Goal: Transaction & Acquisition: Purchase product/service

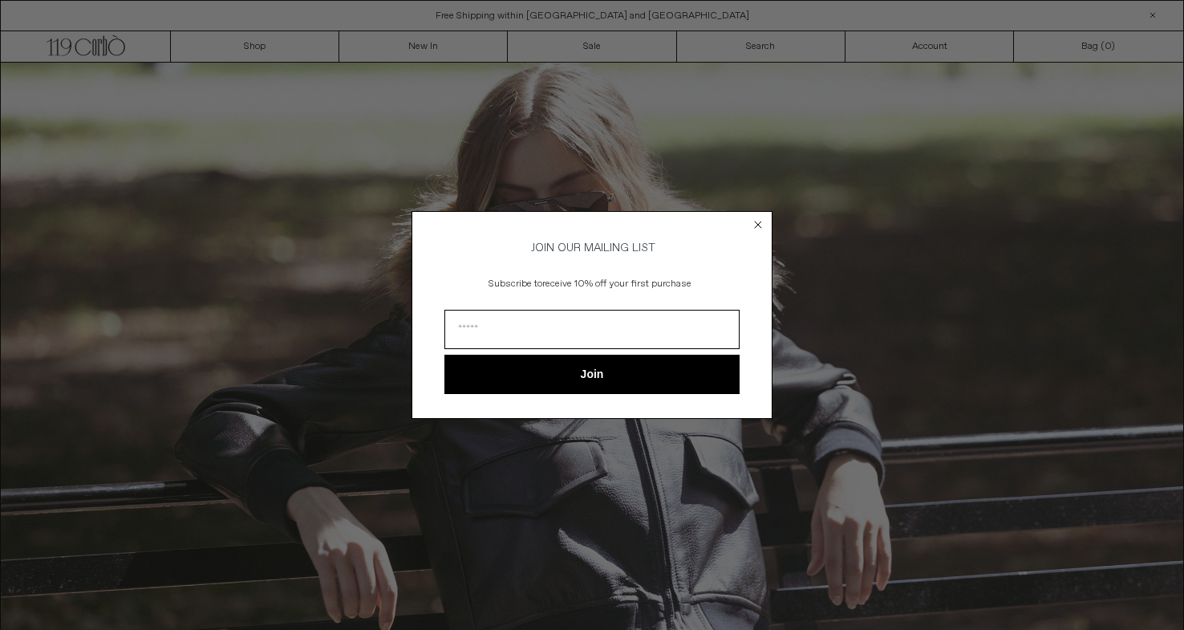
click at [755, 220] on circle "Close dialog" at bounding box center [758, 224] width 15 height 15
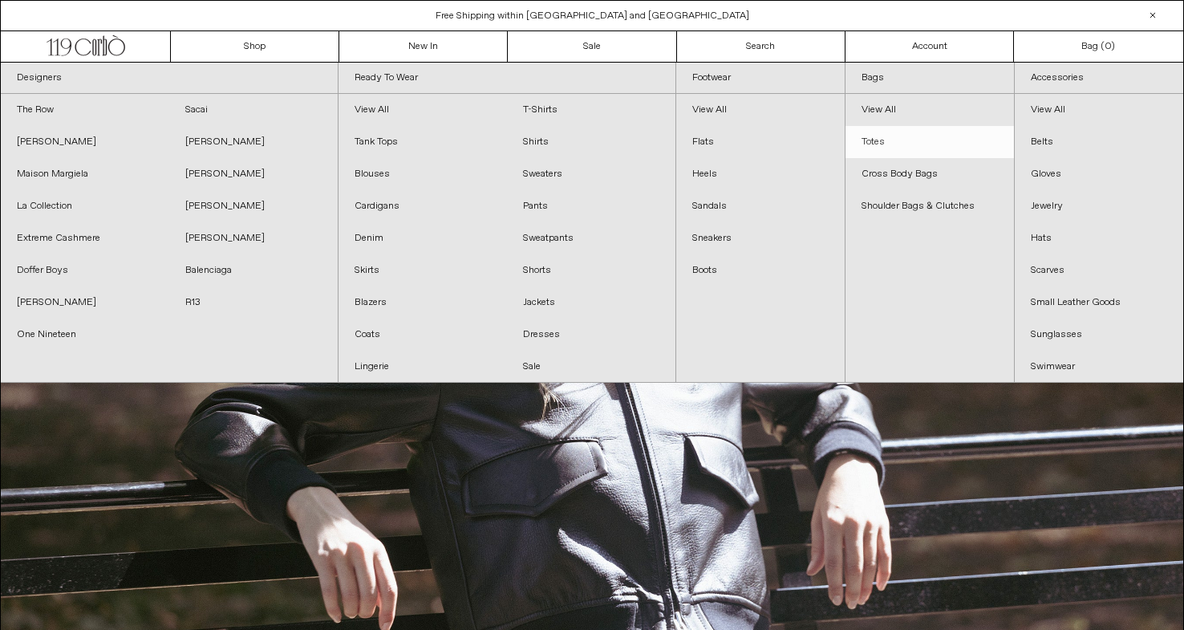
click at [874, 145] on link "Totes" at bounding box center [929, 142] width 168 height 32
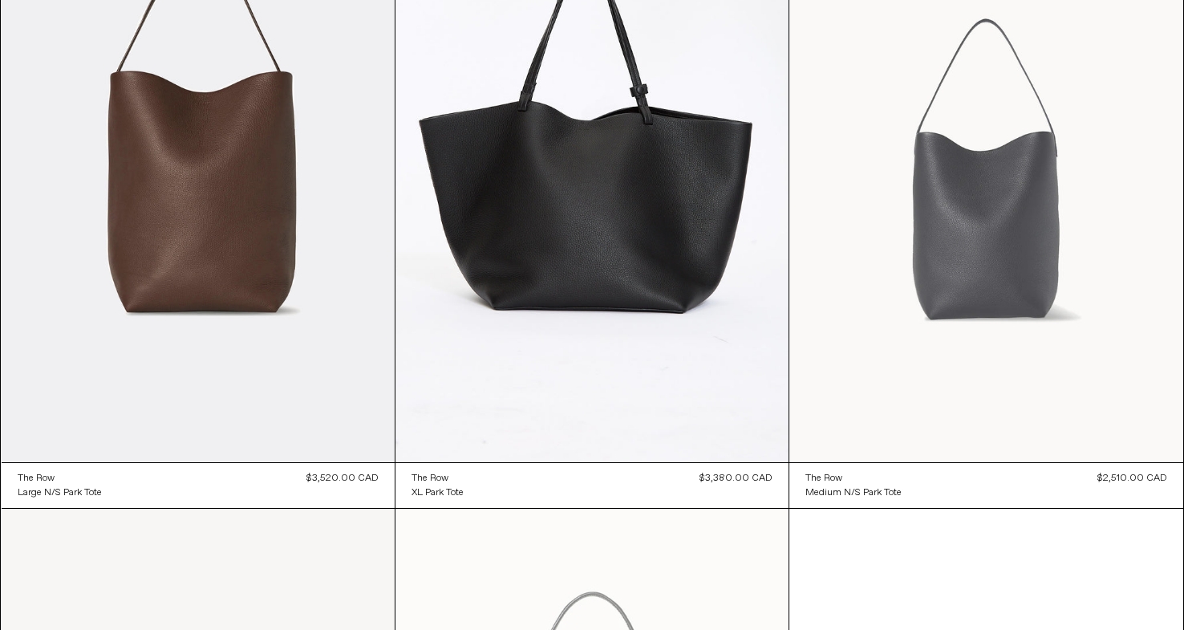
scroll to position [869, 0]
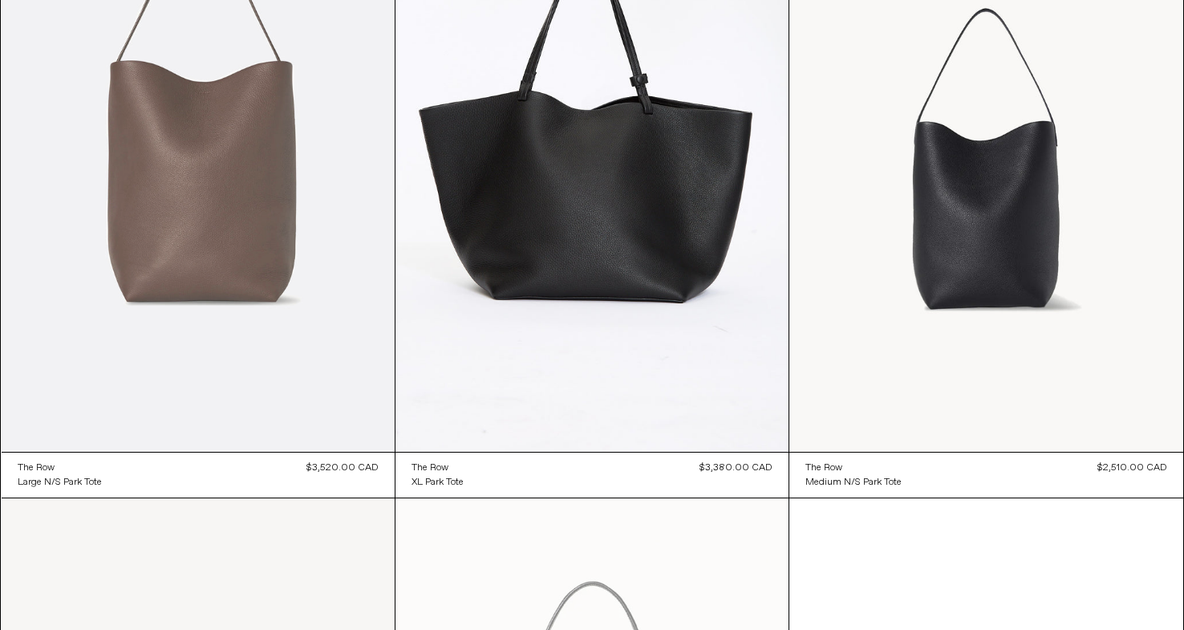
click at [235, 269] on at bounding box center [198, 156] width 393 height 589
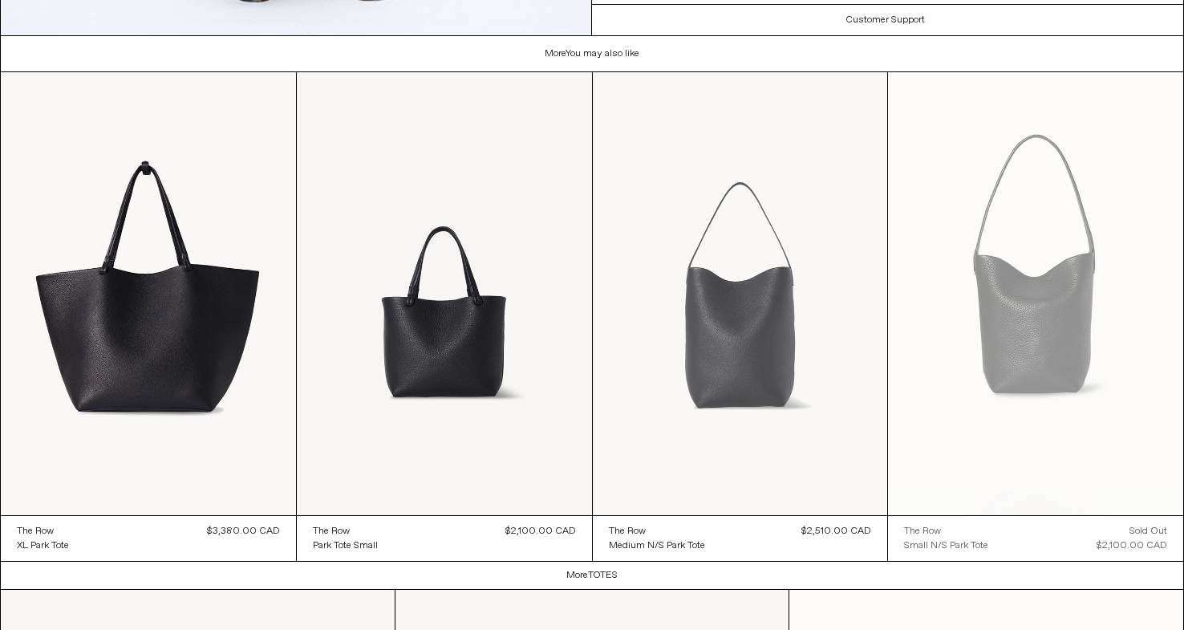
scroll to position [3752, 0]
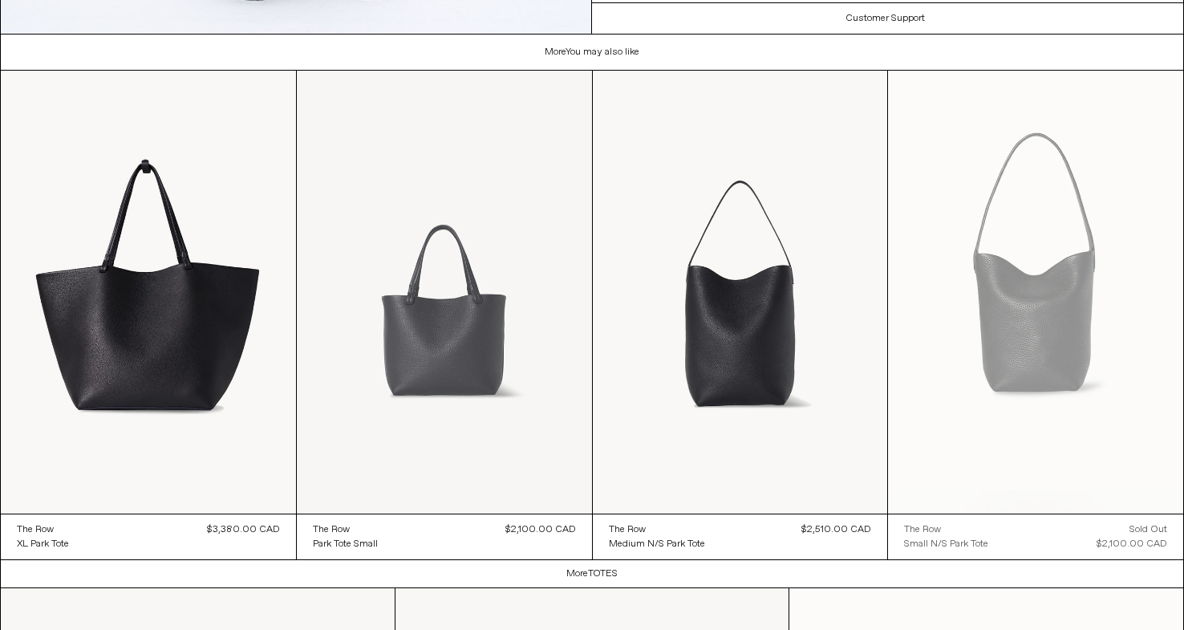
click at [439, 383] on at bounding box center [444, 292] width 295 height 443
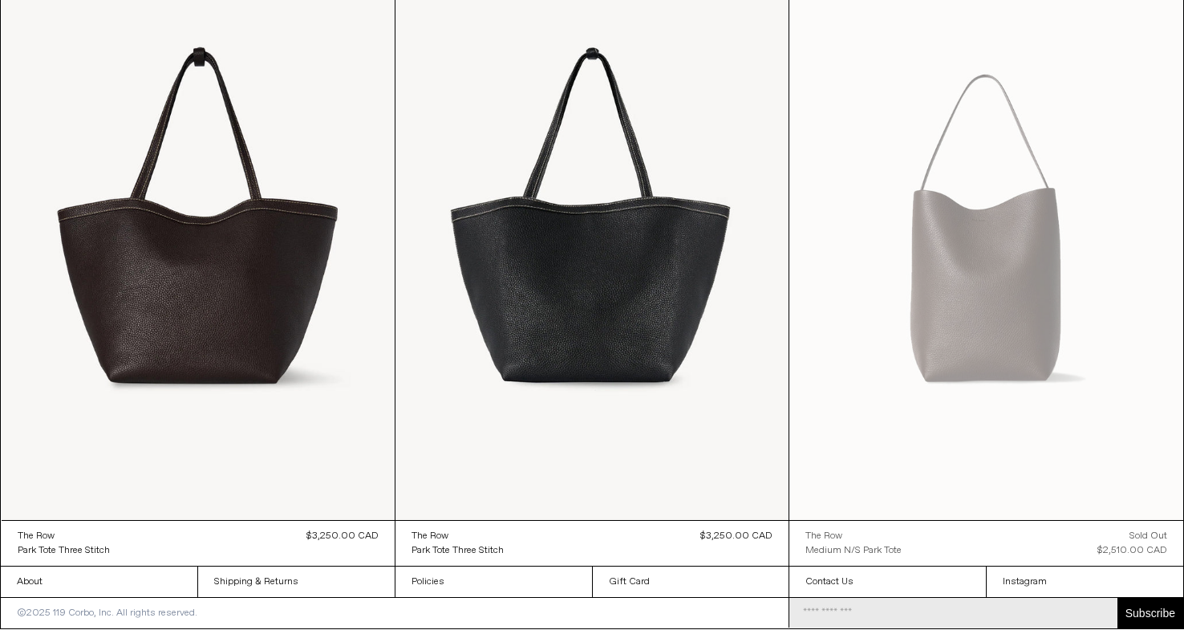
scroll to position [3293, 0]
